Goal: Find contact information: Find contact information

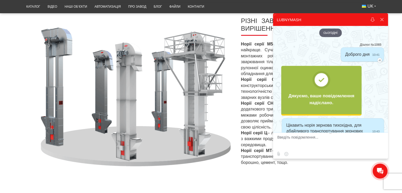
scroll to position [70, 0]
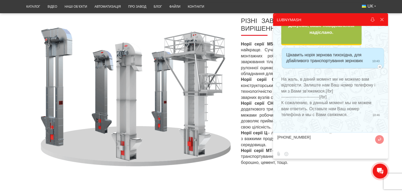
type textarea "[PHONE_NUMBER]"
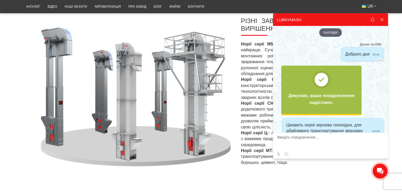
scroll to position [0, 0]
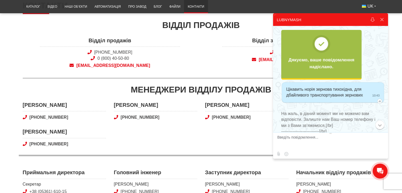
scroll to position [79, 0]
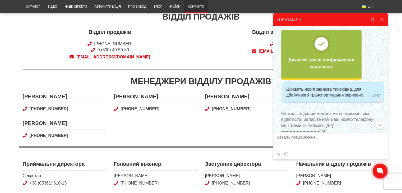
click at [208, 59] on div "Відділ закупівель та логістики [PHONE_NUMBER] [EMAIL_ADDRESS][DOMAIN_NAME]" at bounding box center [292, 45] width 182 height 35
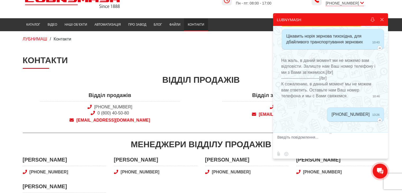
scroll to position [0, 0]
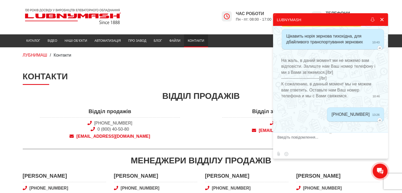
click at [383, 19] on button at bounding box center [382, 19] width 10 height 13
